Goal: Task Accomplishment & Management: Use online tool/utility

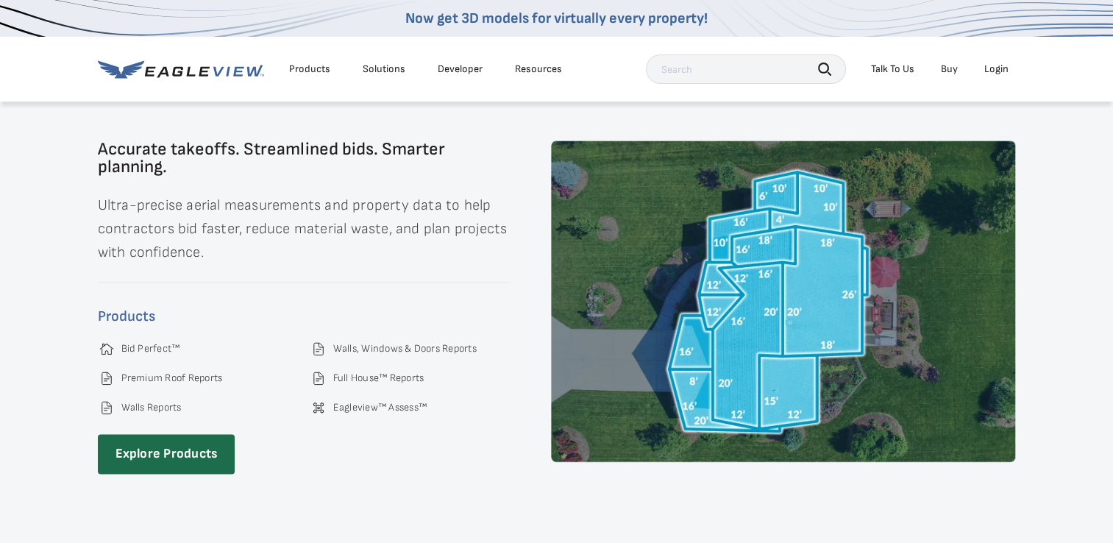
scroll to position [1996, 0]
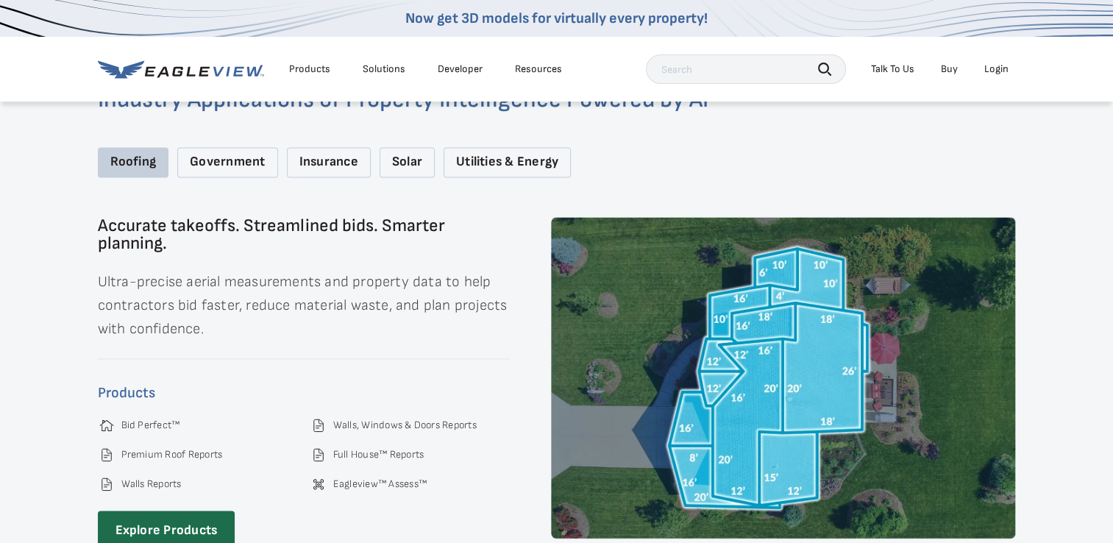
click at [893, 68] on div "Talk To Us" at bounding box center [892, 69] width 43 height 13
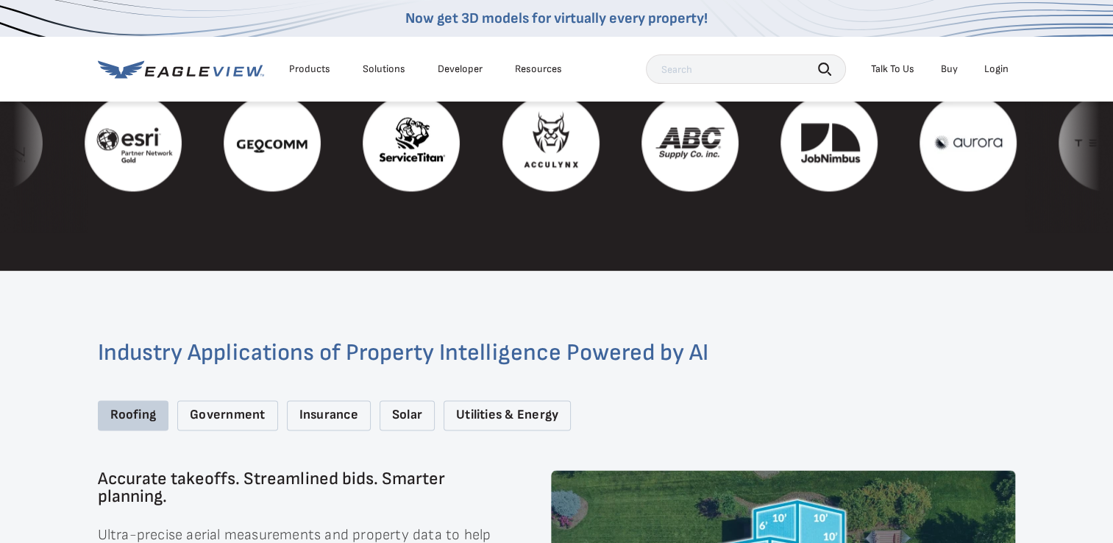
scroll to position [1701, 0]
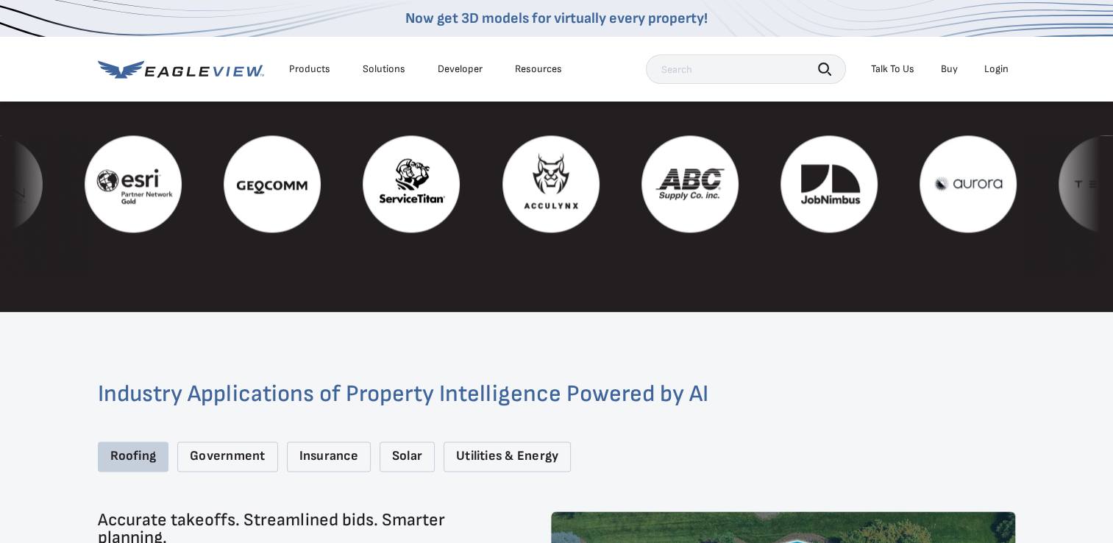
click at [892, 64] on div "Talk To Us" at bounding box center [892, 69] width 43 height 13
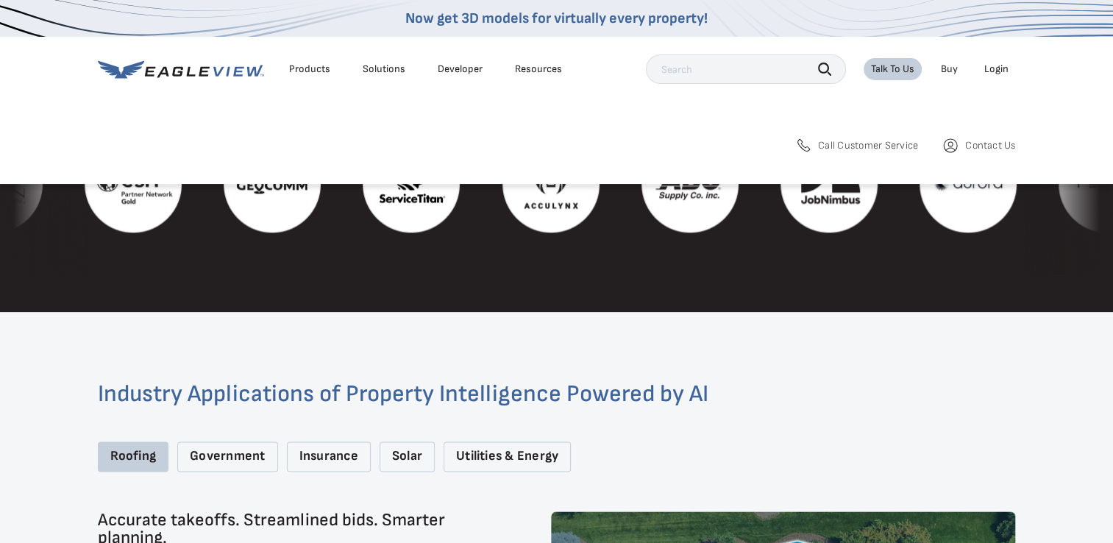
click at [969, 143] on span "Contact Us" at bounding box center [990, 145] width 50 height 13
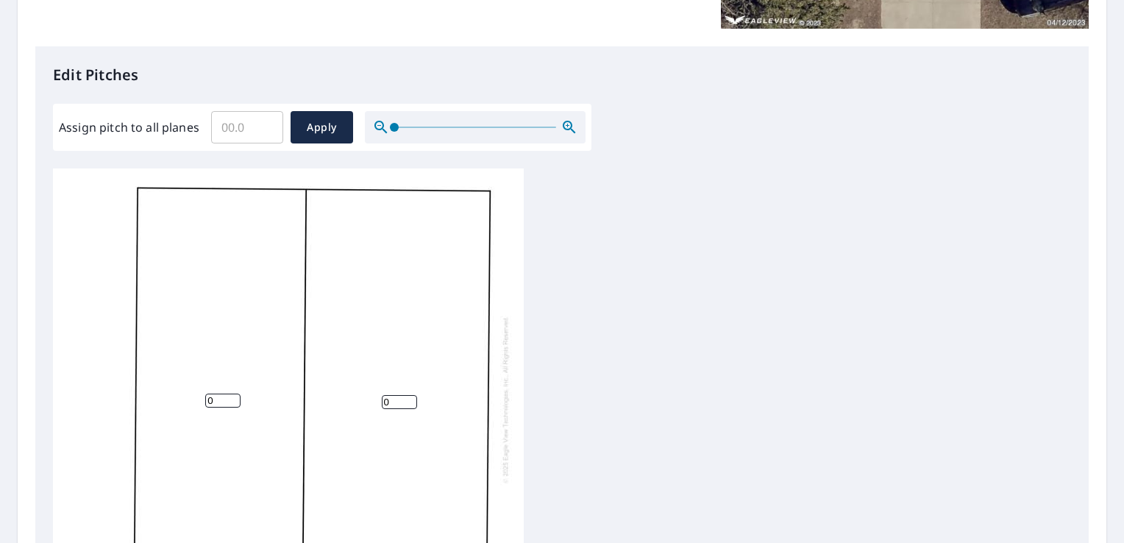
scroll to position [368, 0]
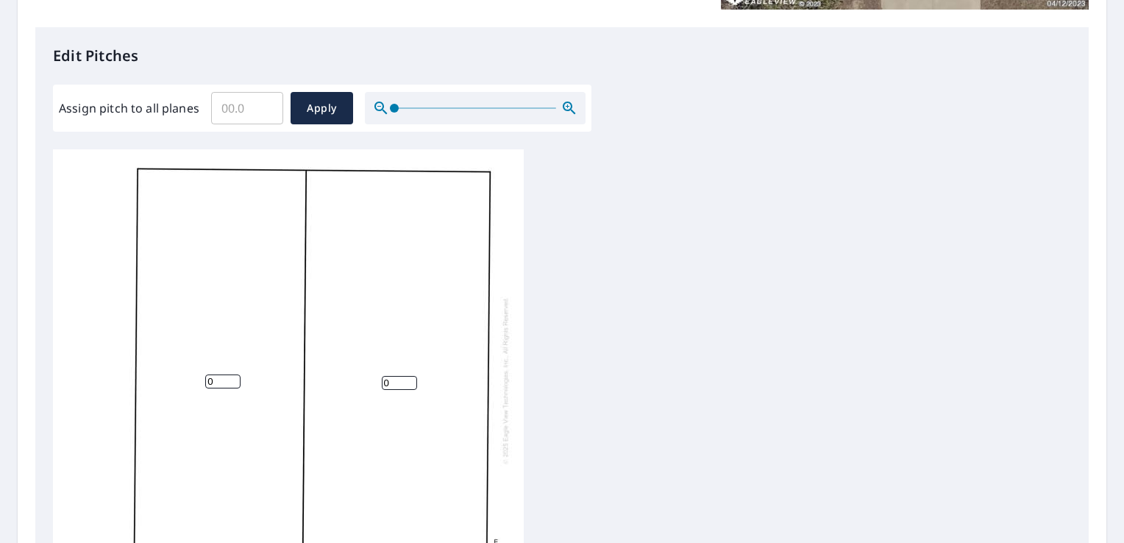
click at [389, 381] on input "0" at bounding box center [399, 383] width 35 height 14
type input "0"
type input "7"
click at [215, 382] on input "0" at bounding box center [222, 382] width 35 height 14
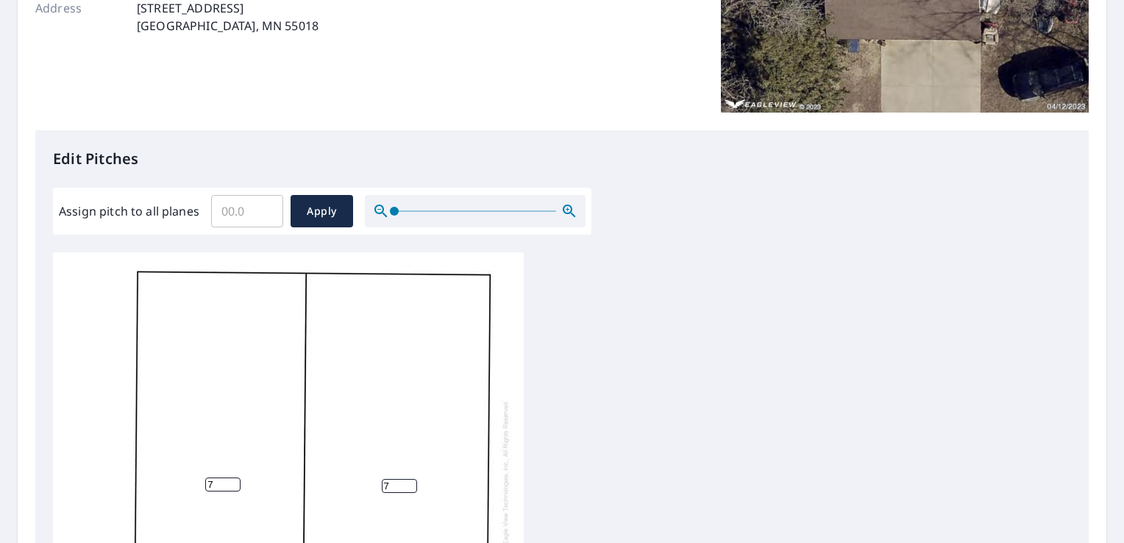
scroll to position [294, 0]
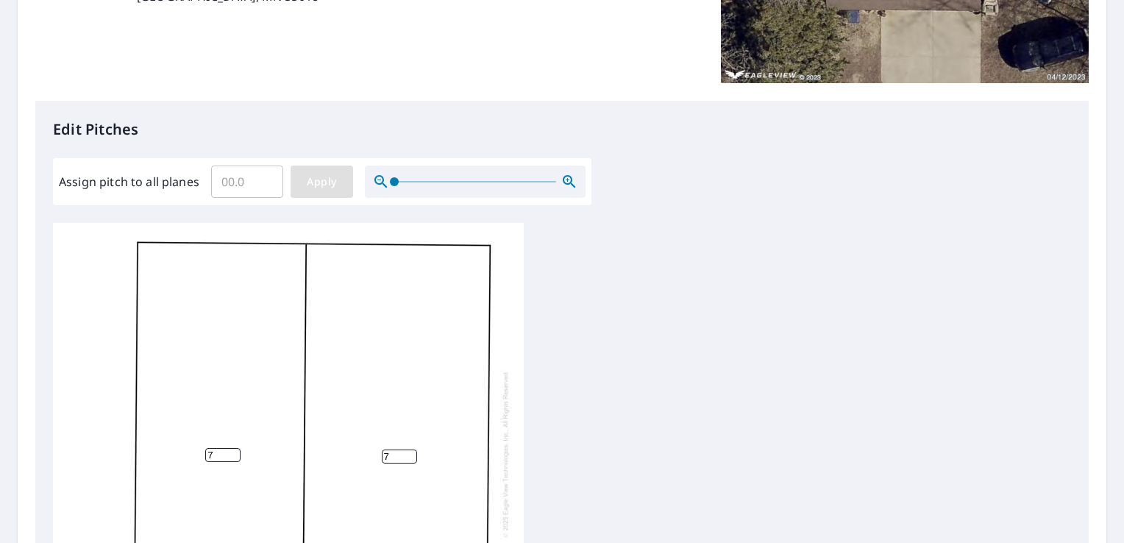
type input "7"
click at [321, 185] on span "Apply" at bounding box center [321, 182] width 39 height 18
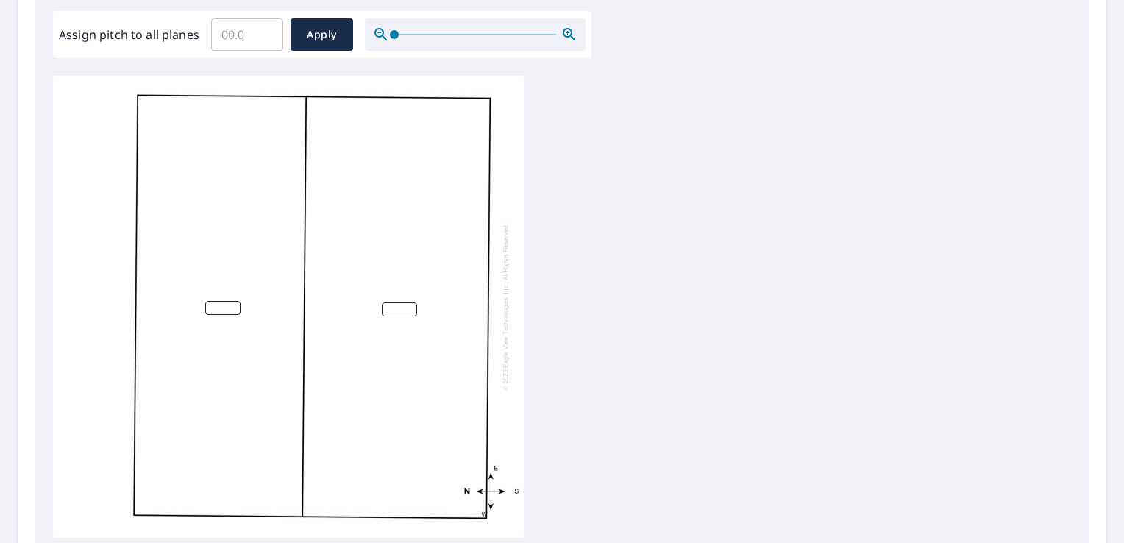
scroll to position [15, 0]
click at [219, 32] on input "Assign pitch to all planes" at bounding box center [247, 34] width 72 height 41
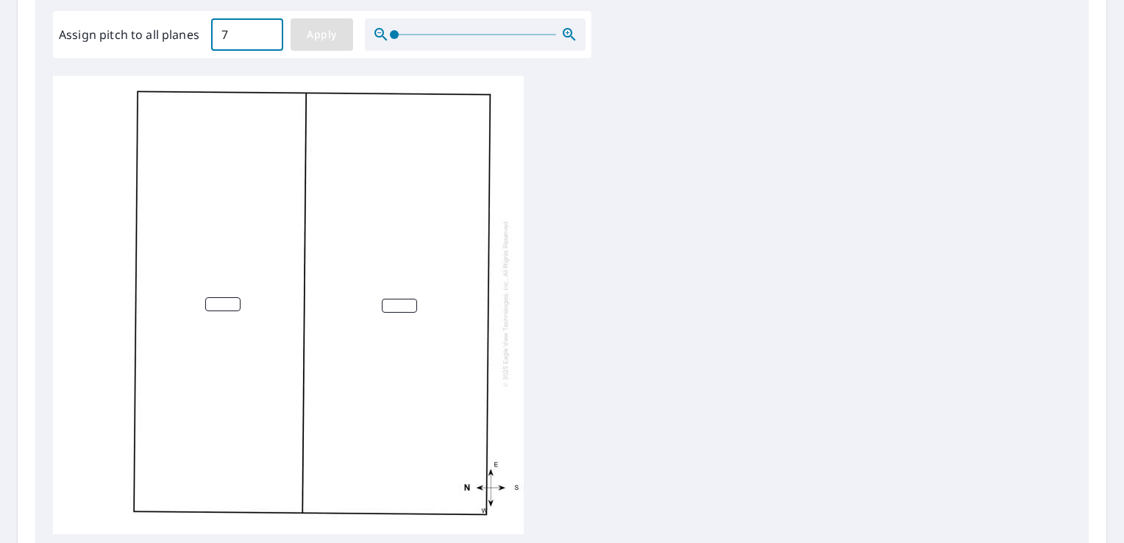
type input "7"
click at [311, 37] on span "Apply" at bounding box center [321, 35] width 39 height 18
type input "7"
